Goal: Navigation & Orientation: Find specific page/section

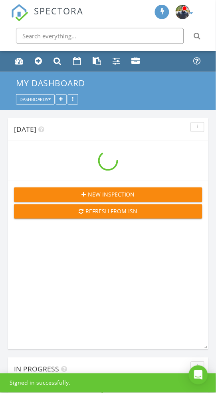
scroll to position [888, 217]
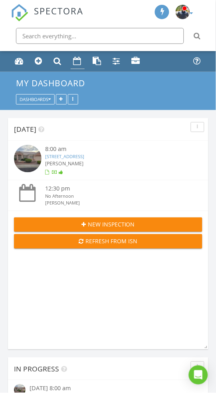
click at [79, 56] on link "Calendar" at bounding box center [78, 61] width 14 height 15
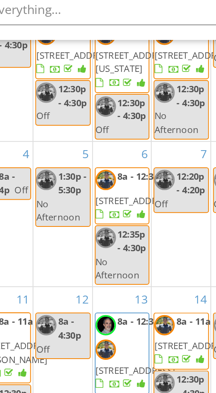
scroll to position [116, 0]
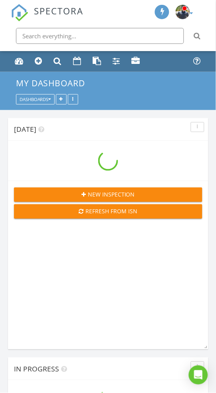
scroll to position [888, 217]
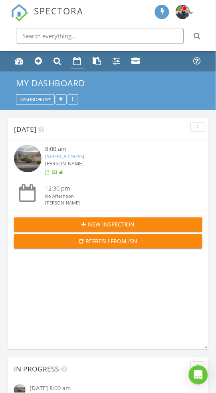
click at [80, 56] on link "Calendar" at bounding box center [78, 61] width 14 height 15
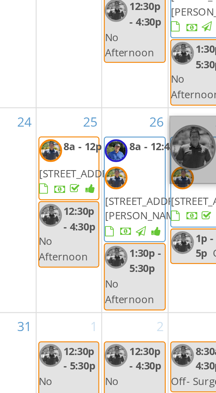
scroll to position [122, 0]
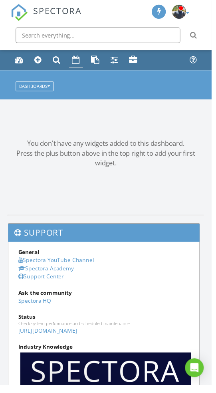
click at [74, 59] on div "Calendar" at bounding box center [78, 61] width 8 height 8
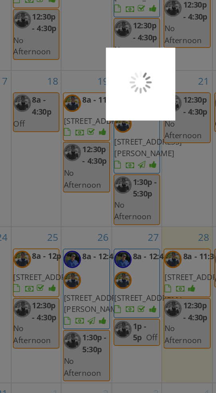
scroll to position [95, 0]
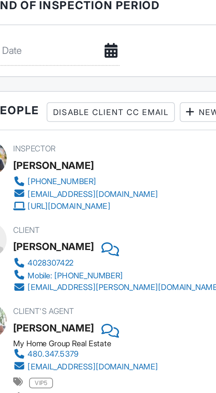
scroll to position [1471, 0]
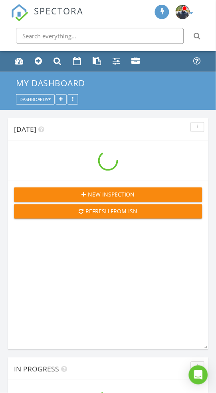
scroll to position [888, 217]
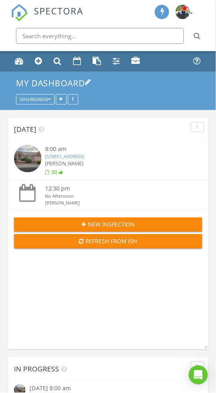
click at [61, 78] on link "My Dashboard" at bounding box center [54, 83] width 76 height 11
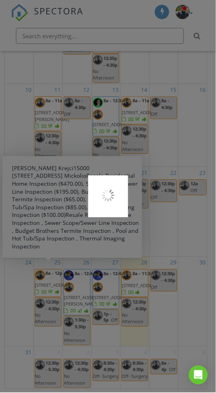
scroll to position [145, 0]
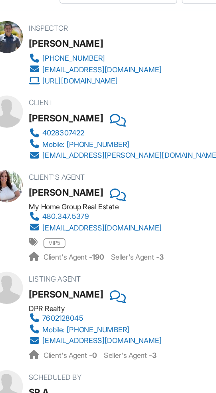
scroll to position [1612, 0]
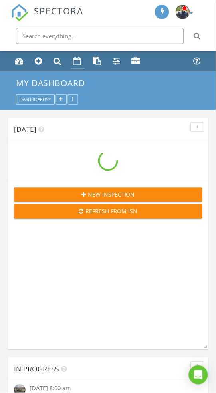
click at [79, 63] on div "Calendar" at bounding box center [78, 61] width 8 height 8
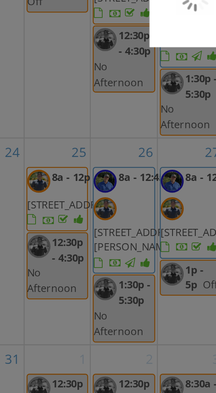
scroll to position [116, 0]
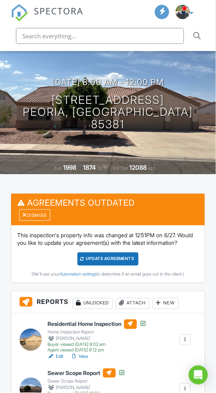
scroll to position [82, 0]
